Goal: Task Accomplishment & Management: Use online tool/utility

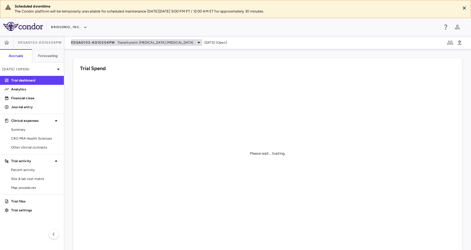
click at [167, 42] on span "Transthyretin [MEDICAL_DATA] [MEDICAL_DATA]" at bounding box center [156, 42] width 76 height 5
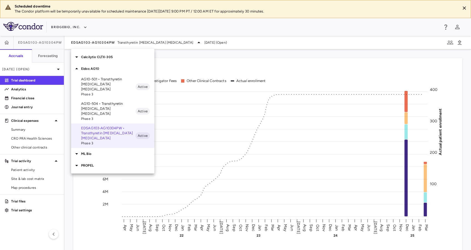
click at [93, 163] on p "PROPEL" at bounding box center [117, 165] width 73 height 5
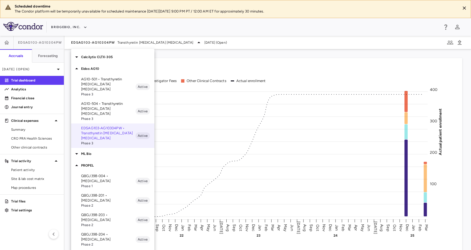
click at [107, 173] on p "QBGJ398-004 • [MEDICAL_DATA]" at bounding box center [108, 178] width 54 height 10
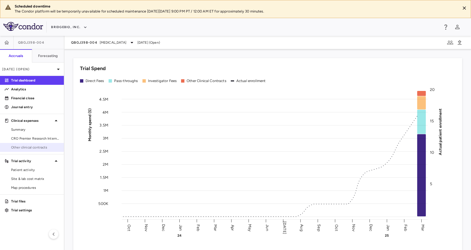
click at [35, 145] on span "Other clinical contracts" at bounding box center [35, 147] width 48 height 5
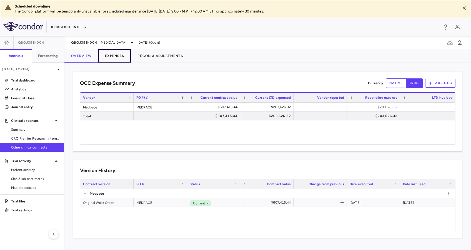
click at [113, 56] on button "Expenses" at bounding box center [114, 55] width 33 height 13
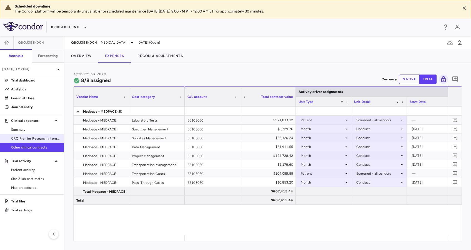
click at [37, 138] on span "CRO Premier Research International" at bounding box center [35, 138] width 48 height 5
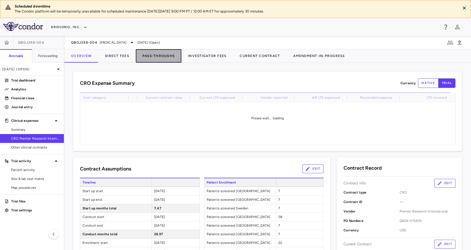
click at [153, 57] on button "Pass-Throughs" at bounding box center [159, 55] width 46 height 13
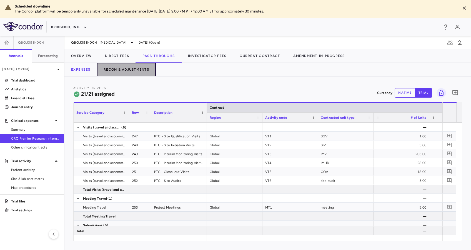
click at [142, 67] on button "Recon & Adjustments" at bounding box center [126, 69] width 59 height 13
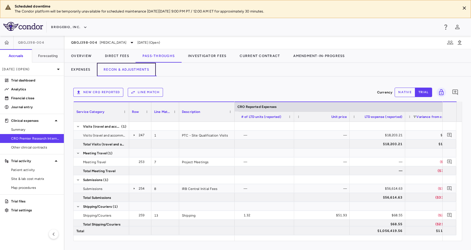
scroll to position [0, 673]
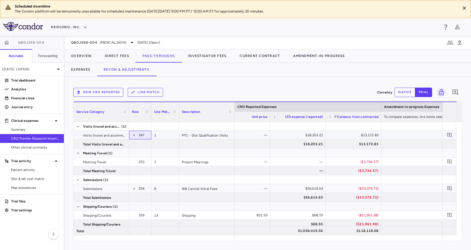
click at [133, 136] on icon at bounding box center [134, 135] width 4 height 4
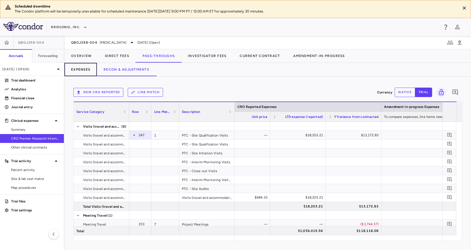
click at [80, 73] on button "Expenses" at bounding box center [80, 69] width 33 height 13
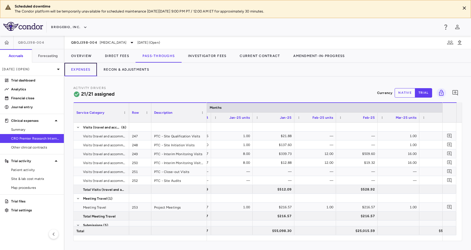
scroll to position [0, 2084]
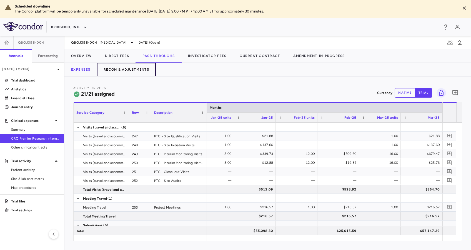
click at [139, 70] on button "Recon & Adjustments" at bounding box center [126, 69] width 59 height 13
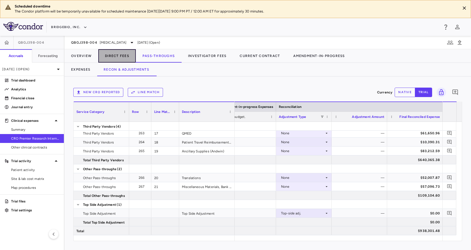
click at [110, 54] on button "Direct Fees" at bounding box center [117, 55] width 38 height 13
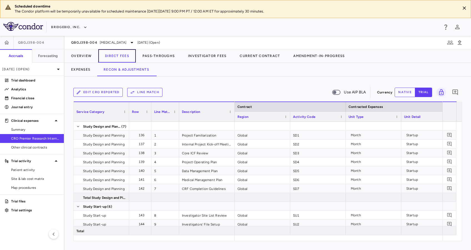
scroll to position [38, 0]
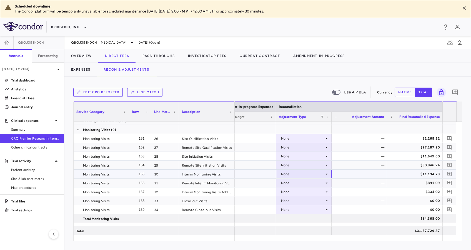
click at [322, 174] on div "None" at bounding box center [302, 173] width 43 height 9
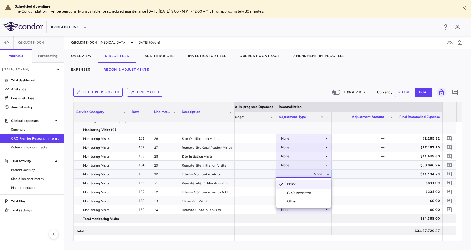
click at [317, 190] on li "CRO Reported" at bounding box center [303, 193] width 55 height 8
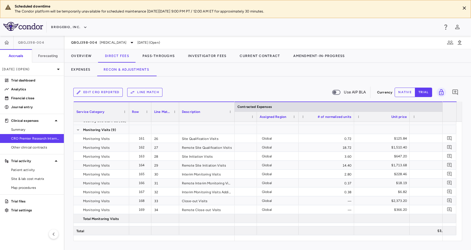
drag, startPoint x: 308, startPoint y: 241, endPoint x: 331, endPoint y: 239, distance: 23.2
click at [331, 239] on div "Edit CRO reported Line Match Use AIP BLA Currency native trial 0 Service Catego…" at bounding box center [267, 162] width 407 height 173
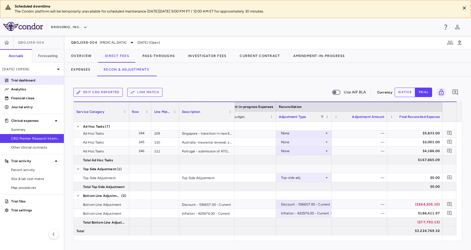
click at [30, 84] on link "Trial dashboard" at bounding box center [32, 80] width 64 height 8
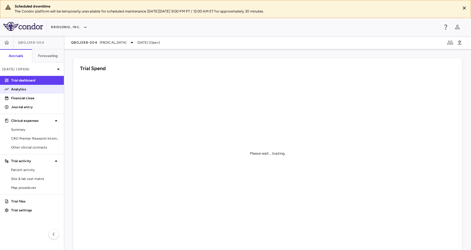
click at [31, 87] on p "Analytics" at bounding box center [35, 89] width 48 height 5
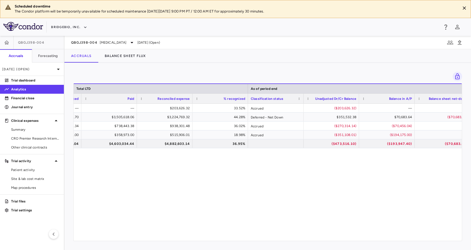
scroll to position [0, 438]
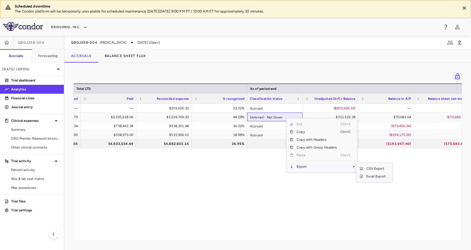
click at [373, 178] on span "Excel Export" at bounding box center [376, 176] width 26 height 8
